Goal: Check status: Check status

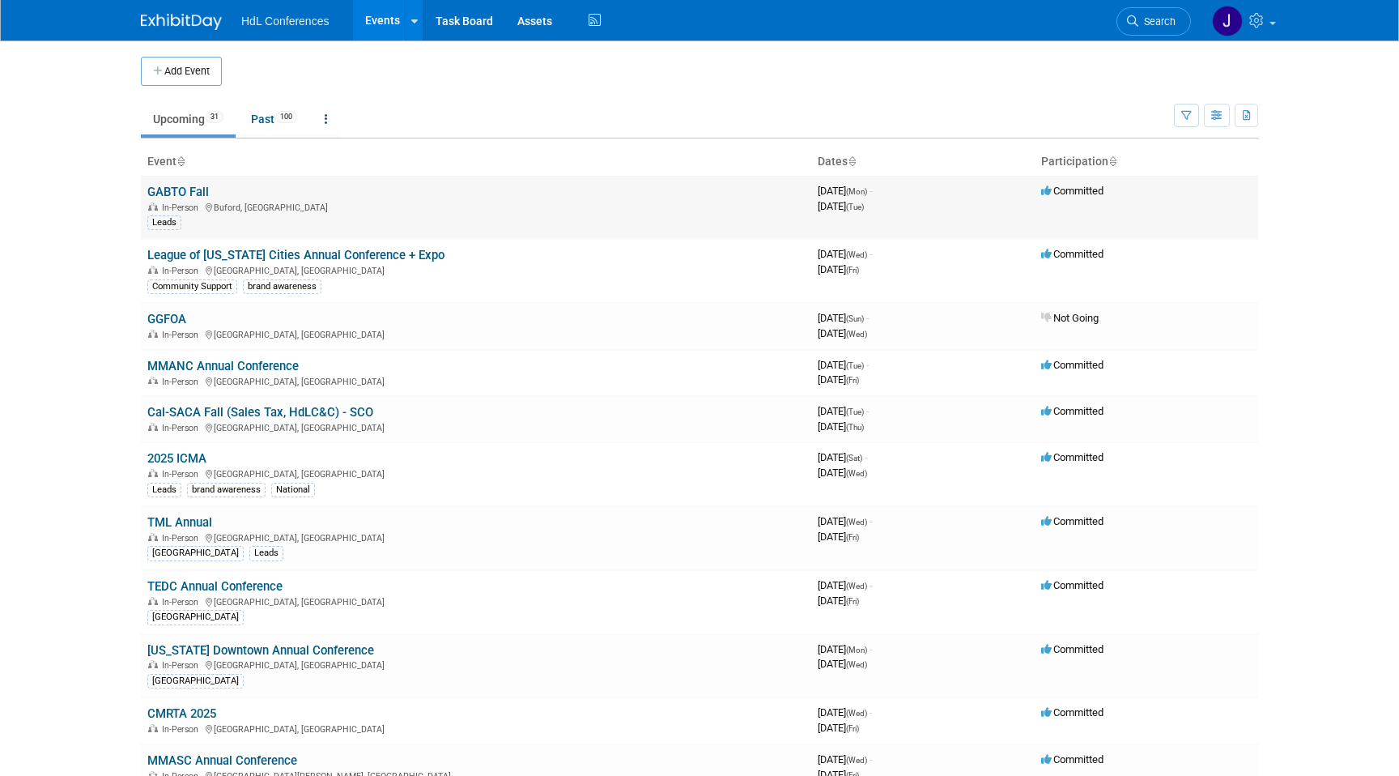
click at [198, 184] on td "GABTO Fall In-Person [GEOGRAPHIC_DATA], [GEOGRAPHIC_DATA] Leads" at bounding box center [476, 207] width 670 height 63
click at [201, 189] on link "GABTO Fall" at bounding box center [178, 192] width 62 height 15
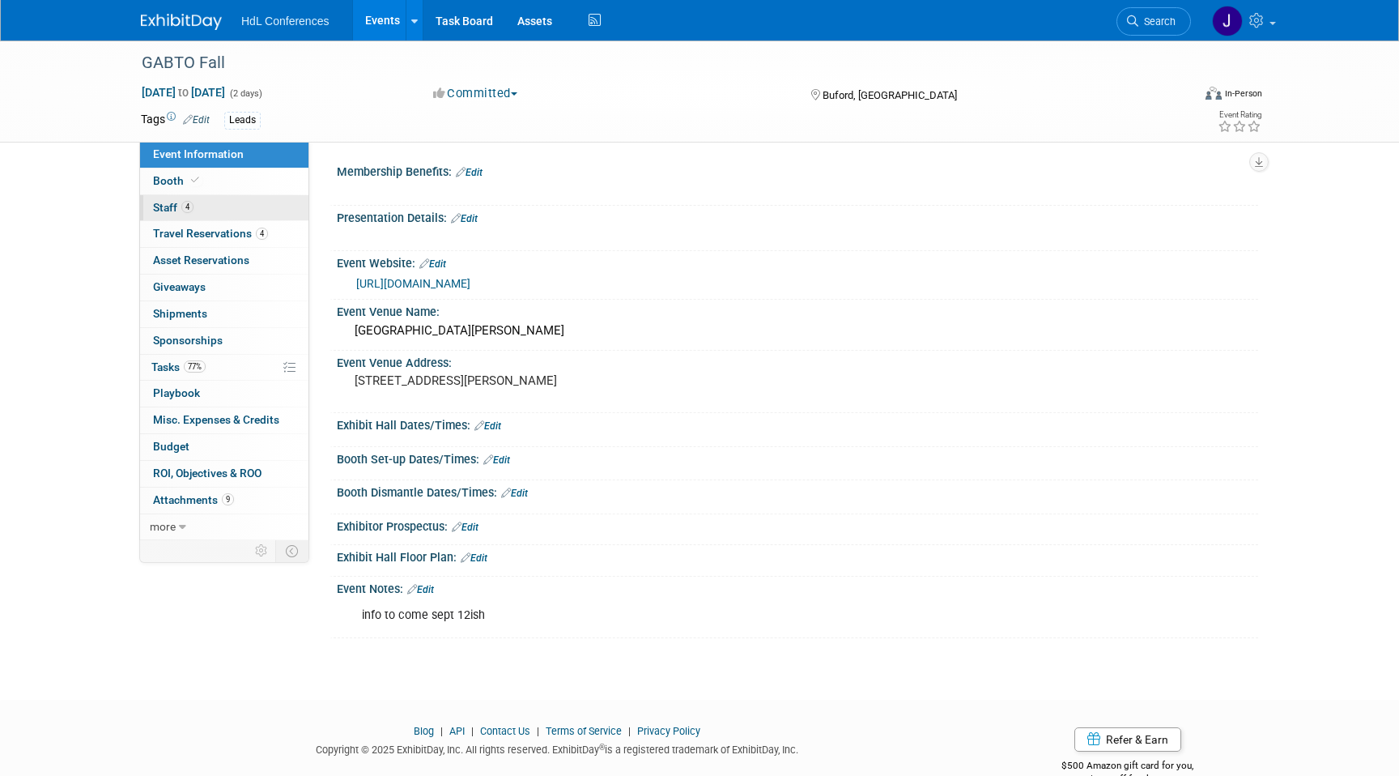
click at [243, 211] on link "4 Staff 4" at bounding box center [224, 208] width 168 height 26
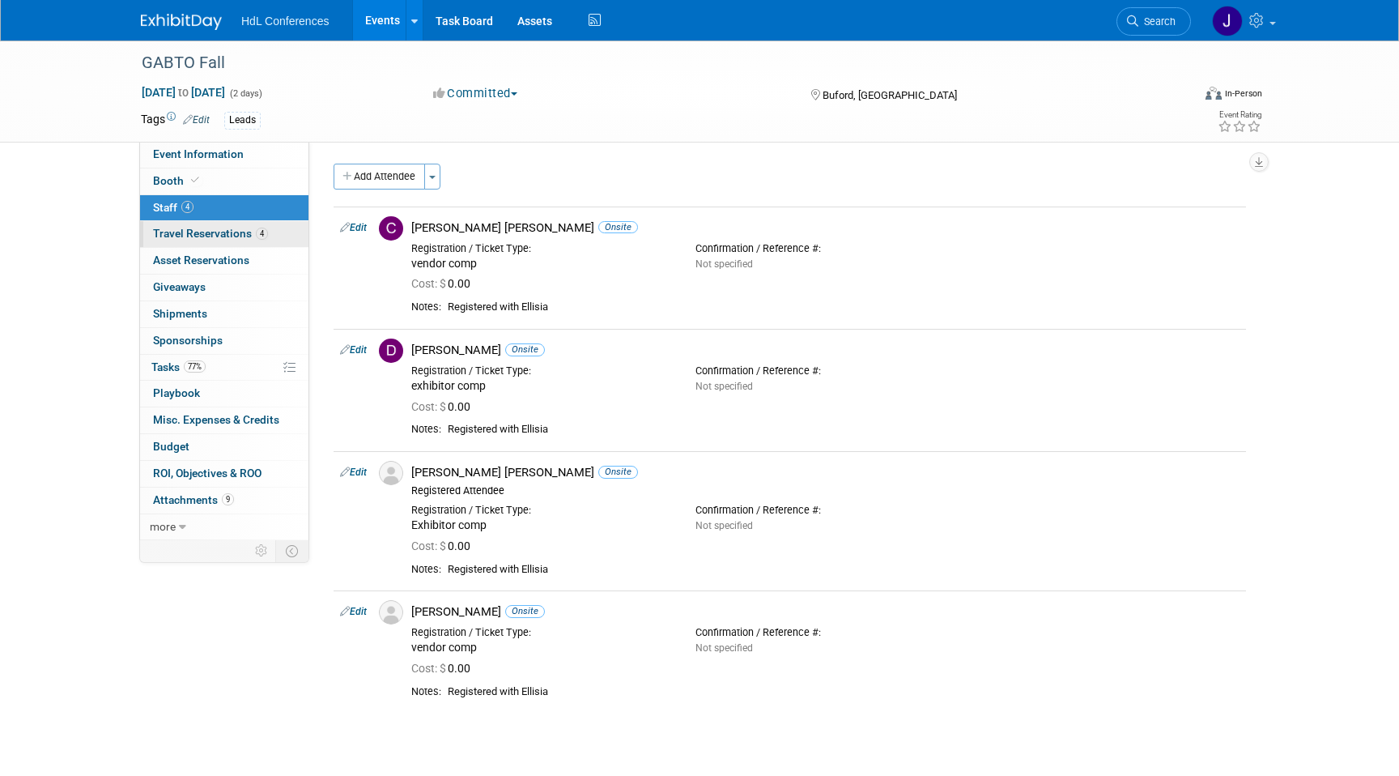
click at [199, 223] on link "4 Travel Reservations 4" at bounding box center [224, 234] width 168 height 26
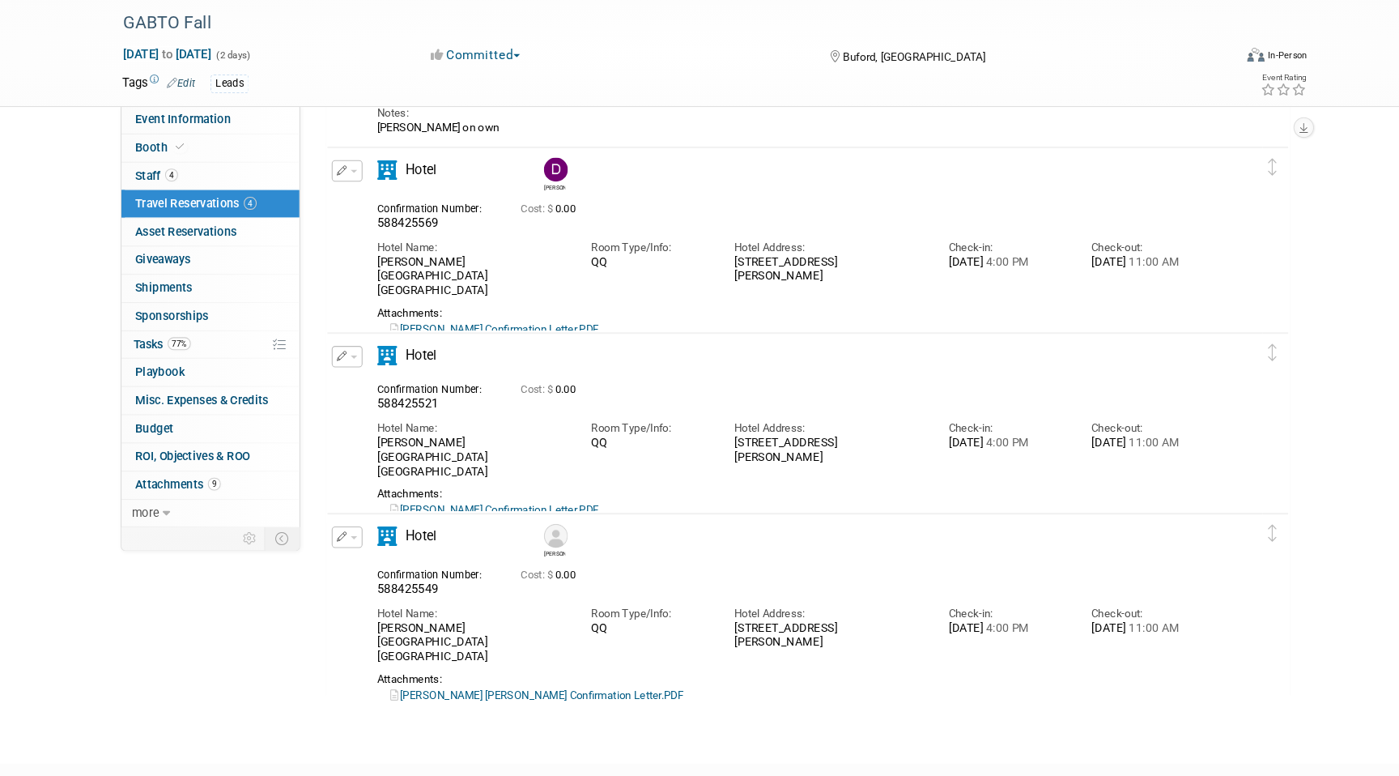
scroll to position [163, 0]
drag, startPoint x: 546, startPoint y: 377, endPoint x: 740, endPoint y: 493, distance: 226.2
click at [741, 493] on div "Hotel" at bounding box center [775, 448] width 811 height 163
click at [744, 500] on div "Attachments:" at bounding box center [775, 506] width 787 height 13
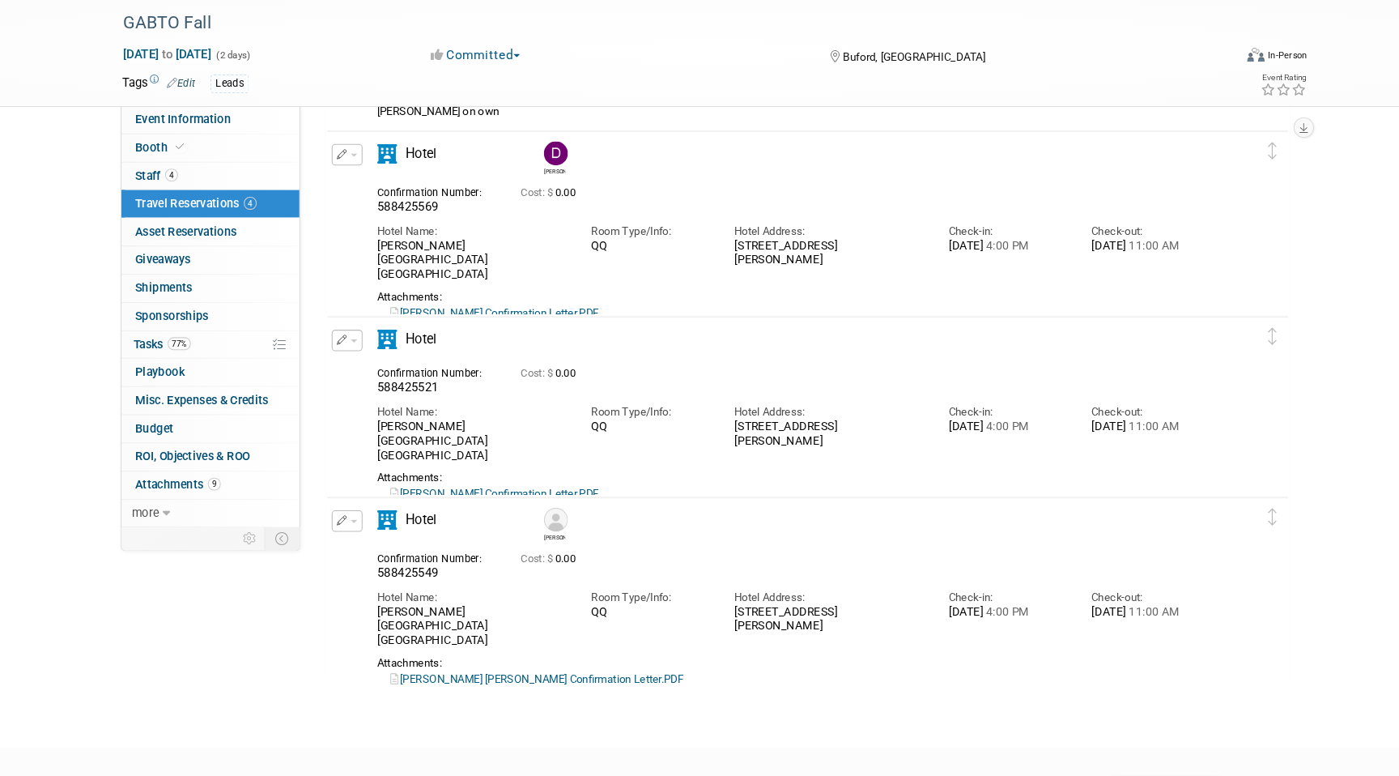
scroll to position [190, 0]
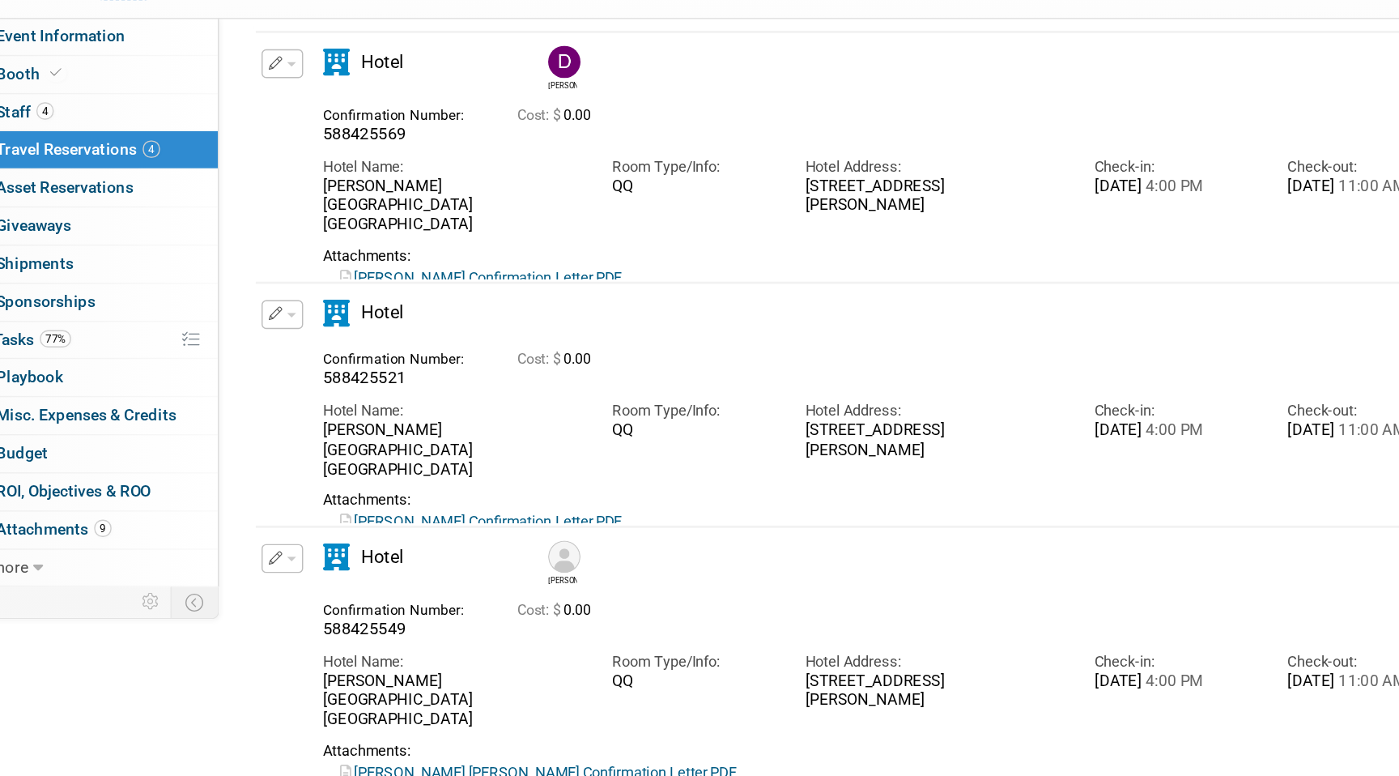
click at [544, 488] on link "Jason Portt Confirmation Letter.PDF" at bounding box center [493, 494] width 198 height 12
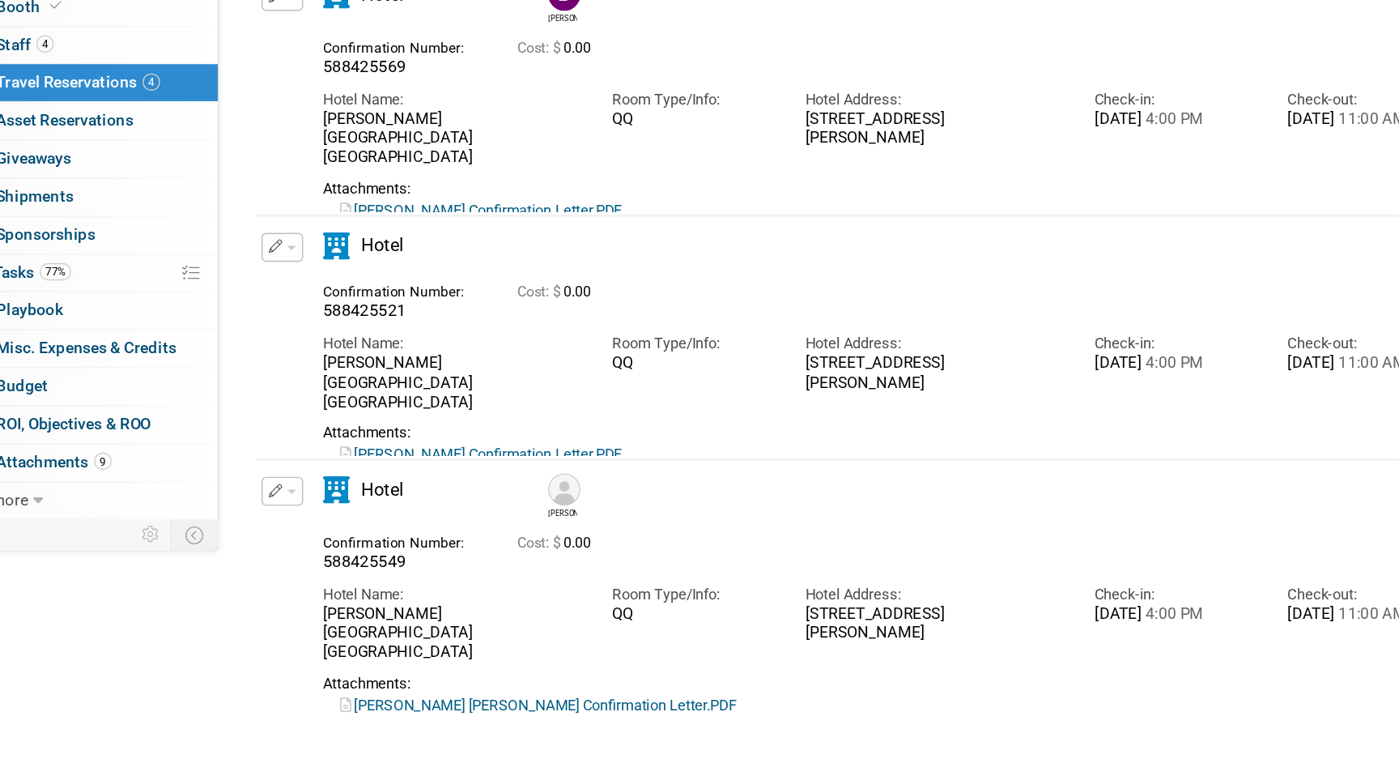
scroll to position [219, 0]
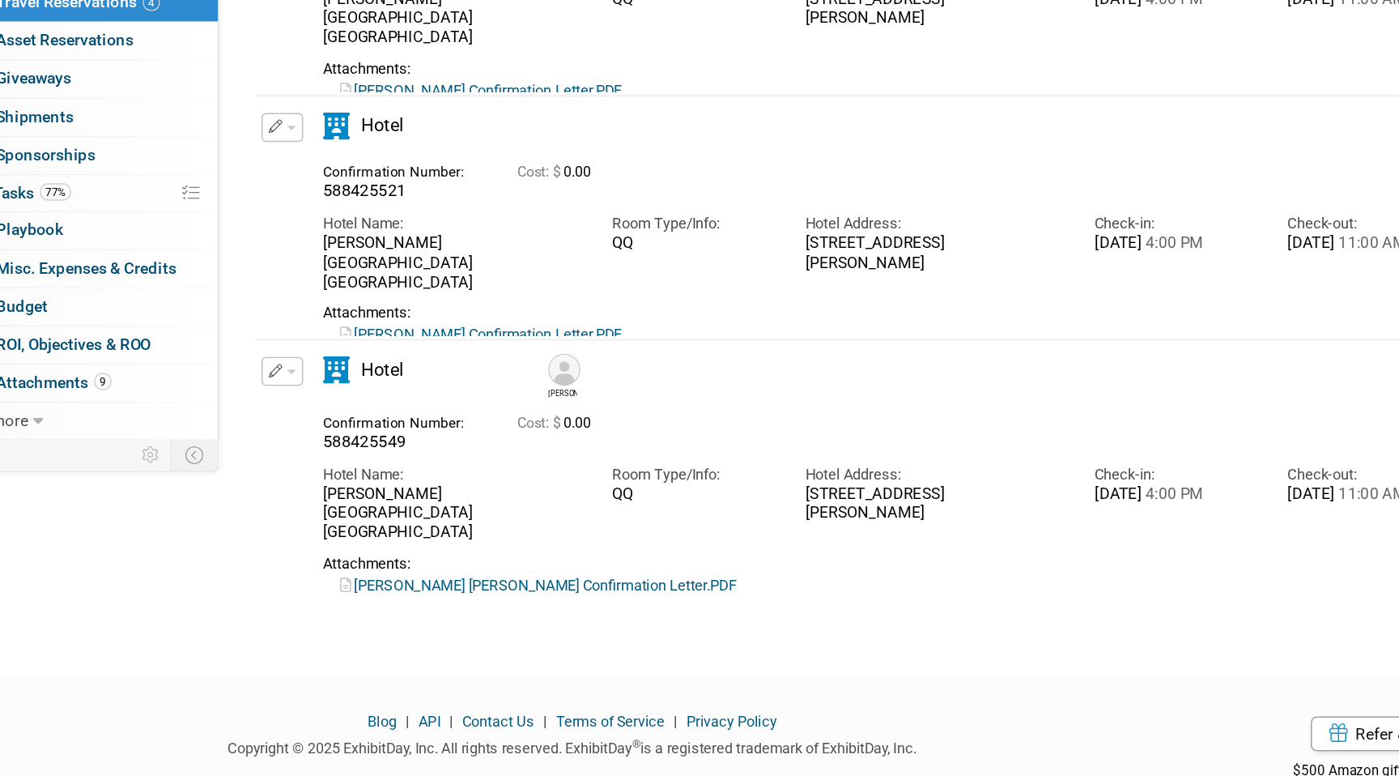
click at [491, 636] on link "Janice Allen Jackson Confirmation Letter.PDF" at bounding box center [533, 642] width 278 height 12
